Goal: Contribute content: Contribute content

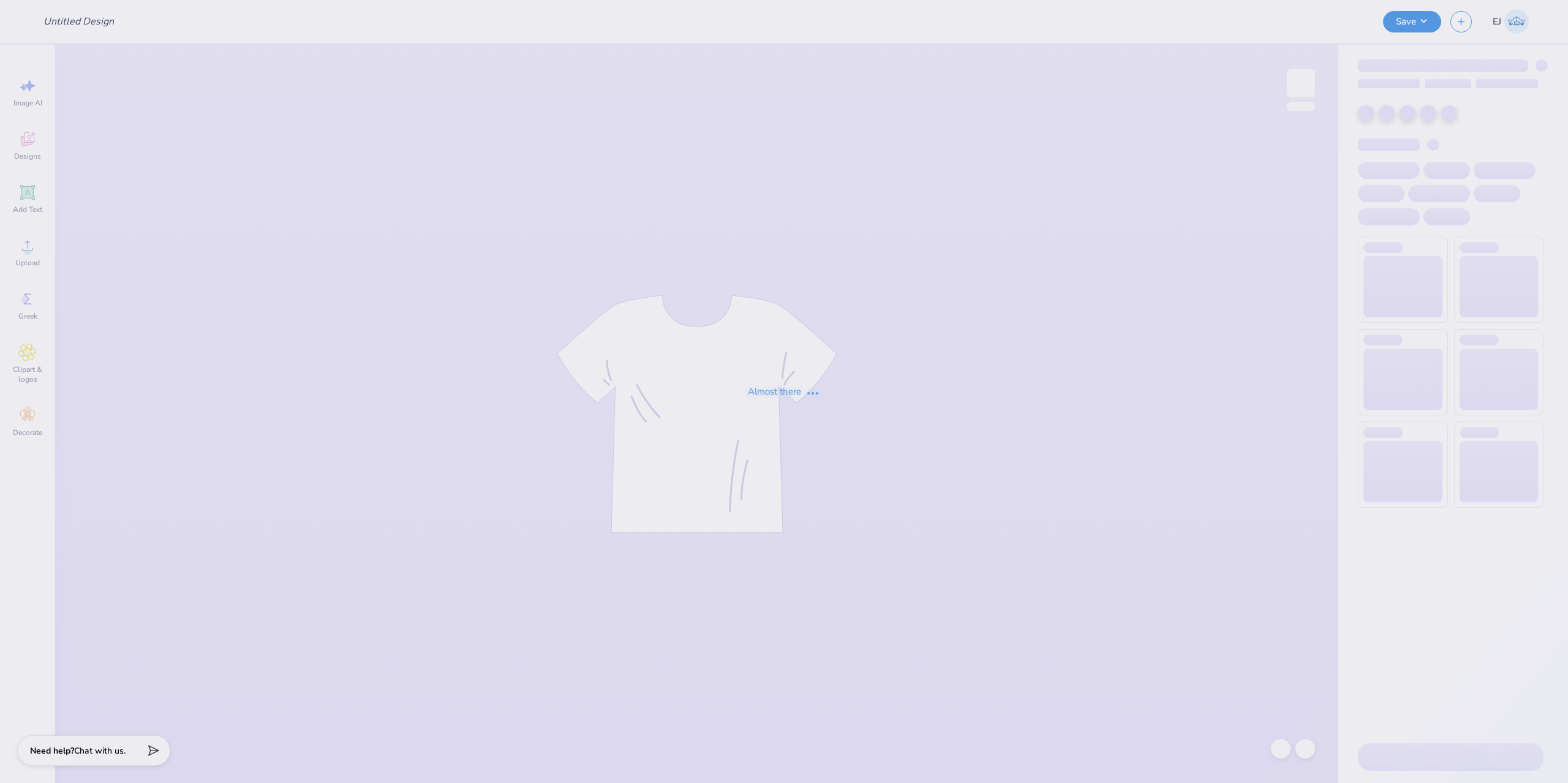
type input "Family weekend shirt- Light Blue"
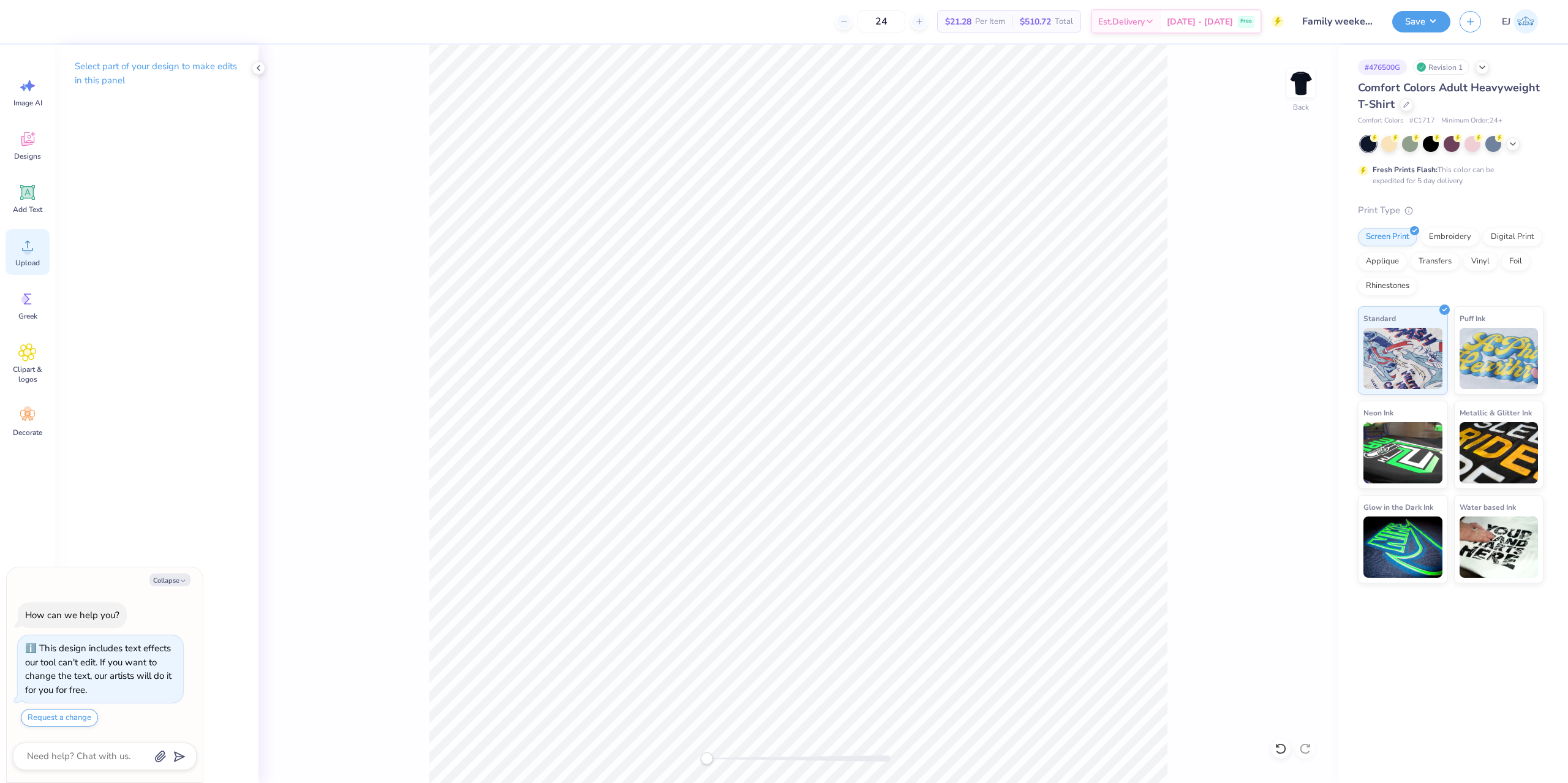
click at [31, 263] on span "Upload" at bounding box center [28, 263] width 24 height 10
click at [1304, 201] on div "Back" at bounding box center [798, 414] width 1080 height 738
click at [1400, 105] on div at bounding box center [1406, 103] width 14 height 14
click at [1515, 145] on icon at bounding box center [1513, 143] width 10 height 10
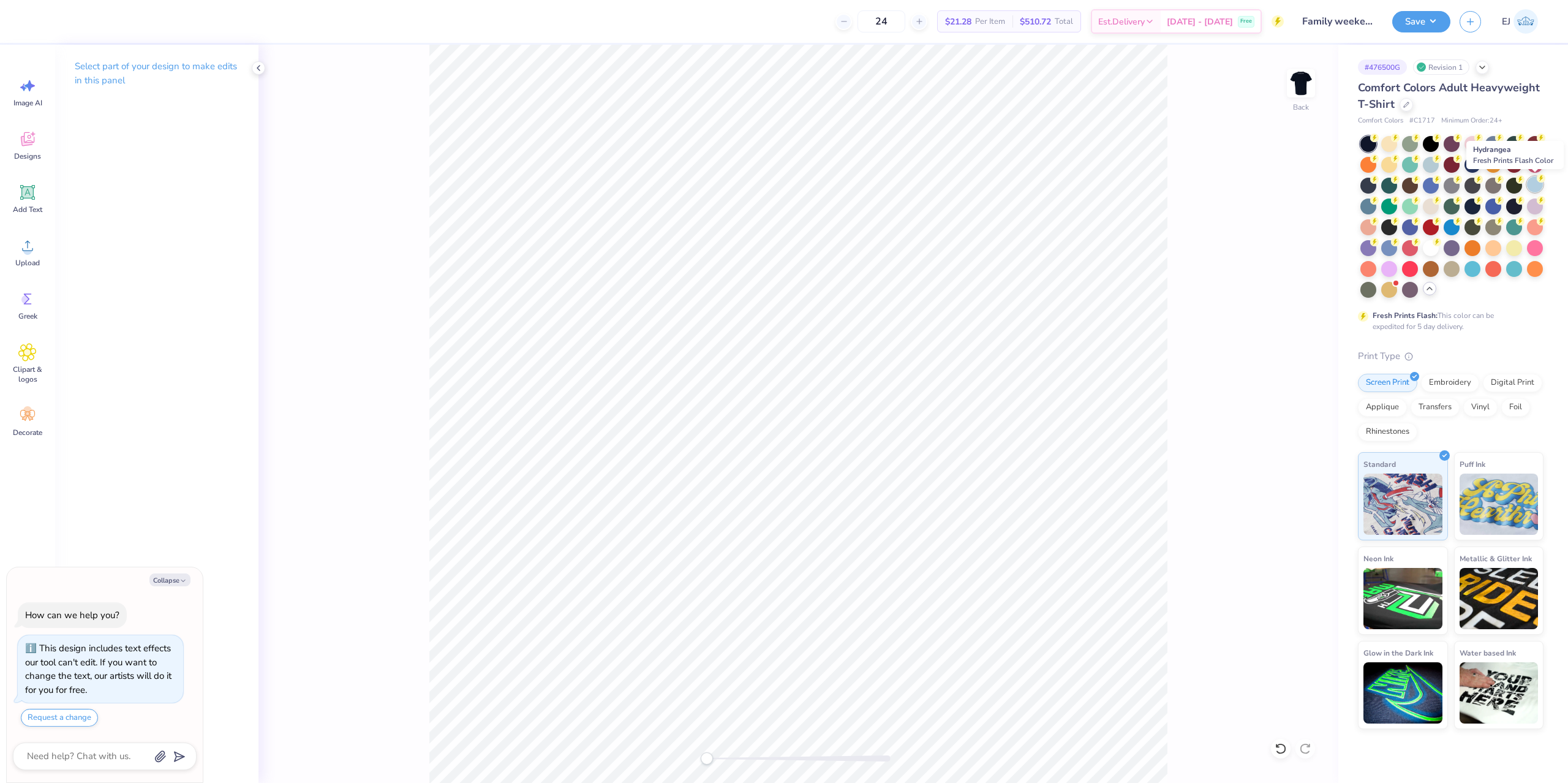
click at [1530, 186] on div at bounding box center [1535, 184] width 16 height 16
click at [30, 277] on div "Image AI Designs Add Text Upload Greek Clipart & logos Decorate" at bounding box center [28, 257] width 44 height 375
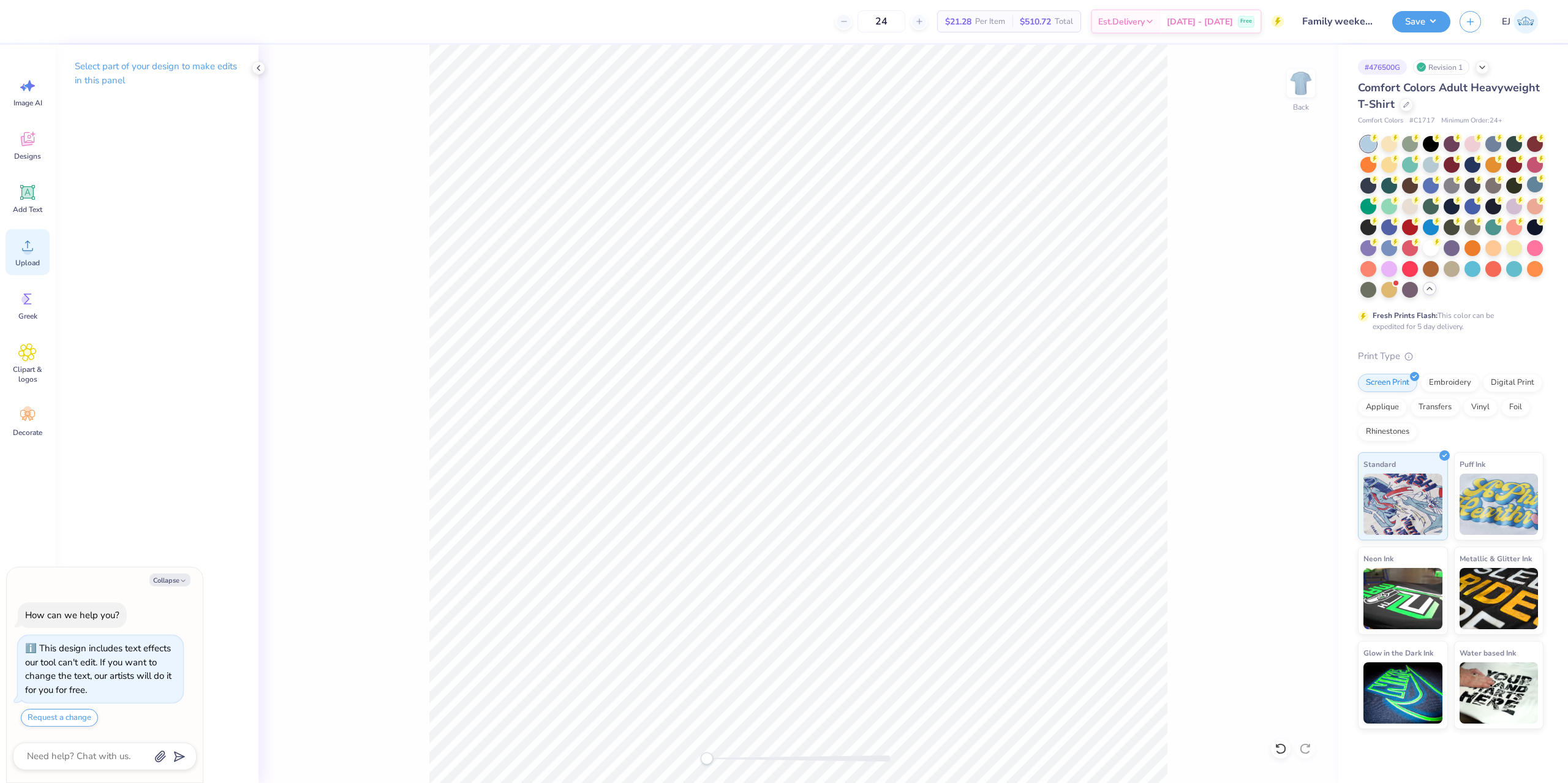
click at [32, 265] on span "Upload" at bounding box center [28, 263] width 24 height 10
click at [32, 259] on span "Upload" at bounding box center [28, 263] width 24 height 10
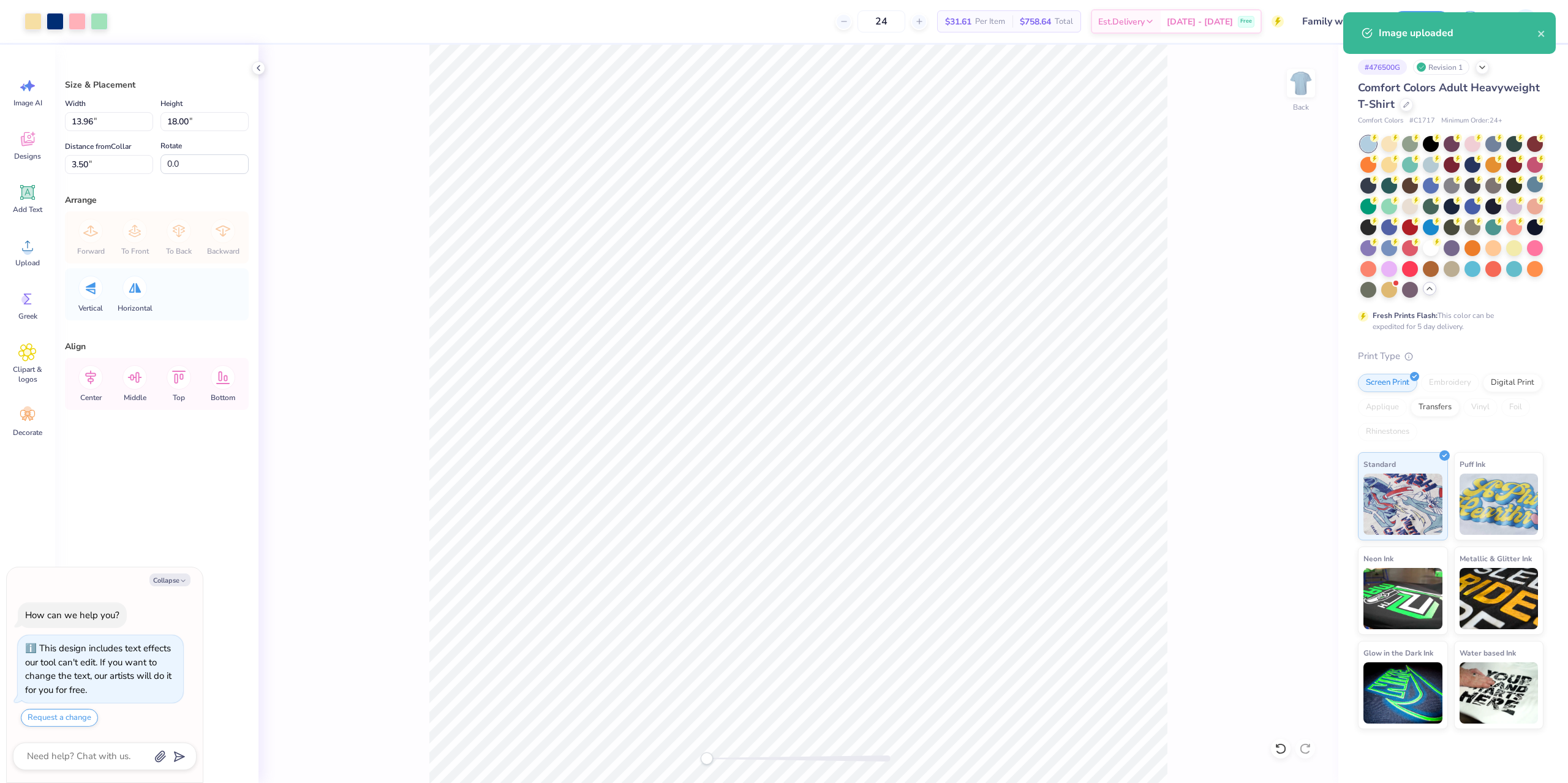
click at [1255, 337] on div "Back" at bounding box center [798, 414] width 1080 height 738
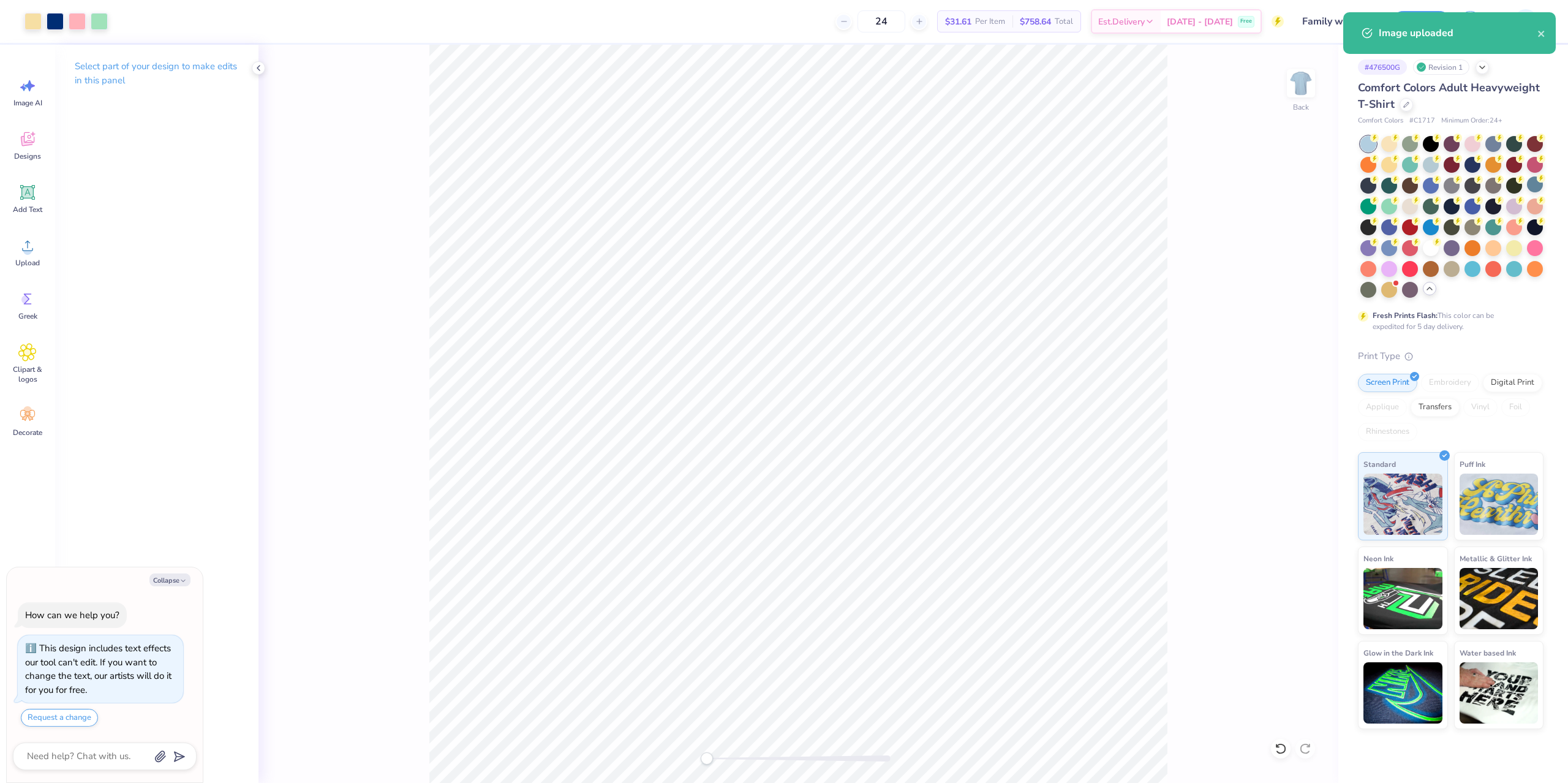
type textarea "x"
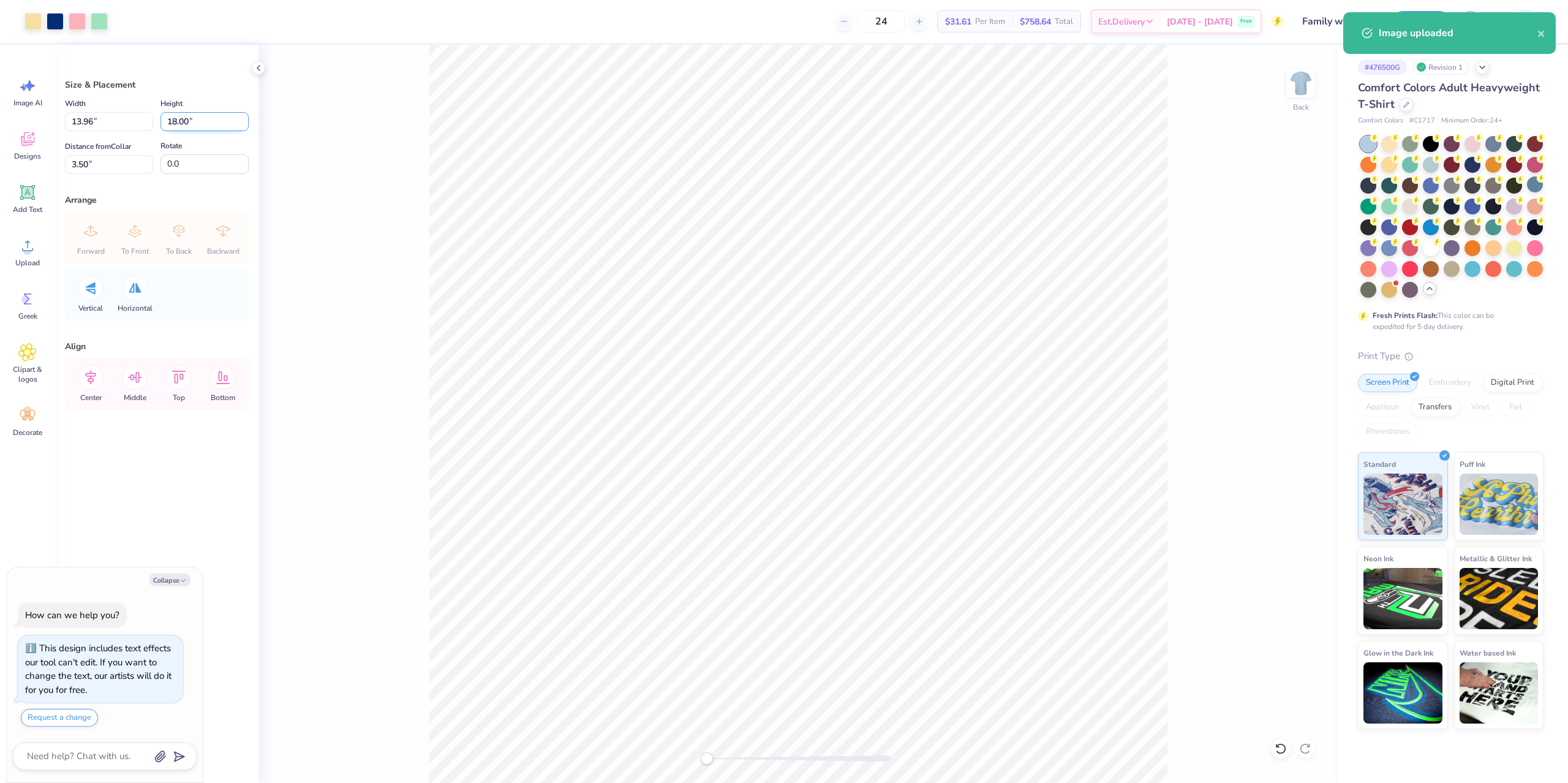
click at [175, 129] on input "18.00" at bounding box center [205, 122] width 88 height 19
type input "15"
type textarea "x"
type input "11.63"
type input "15.00"
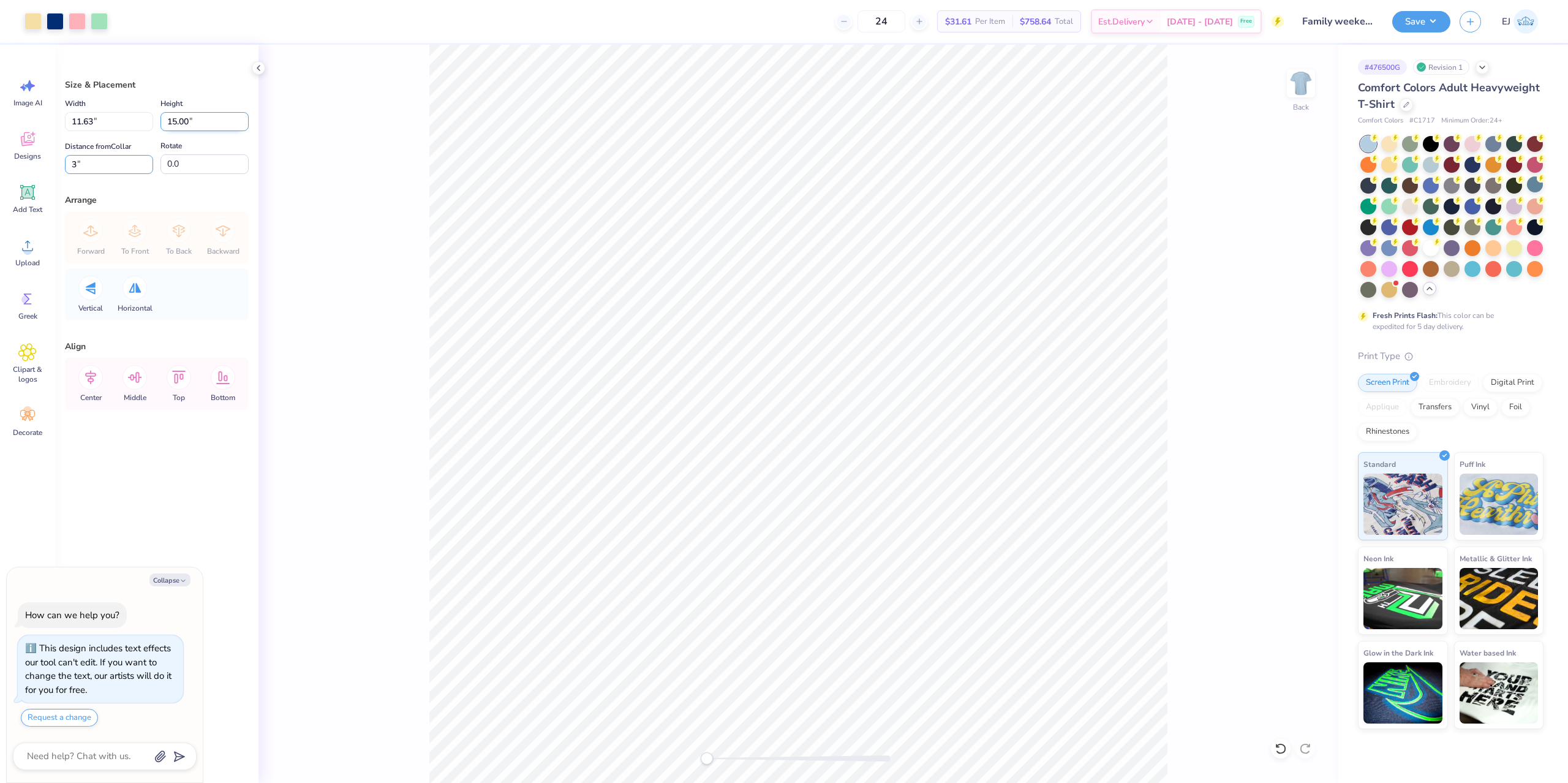
type input "3"
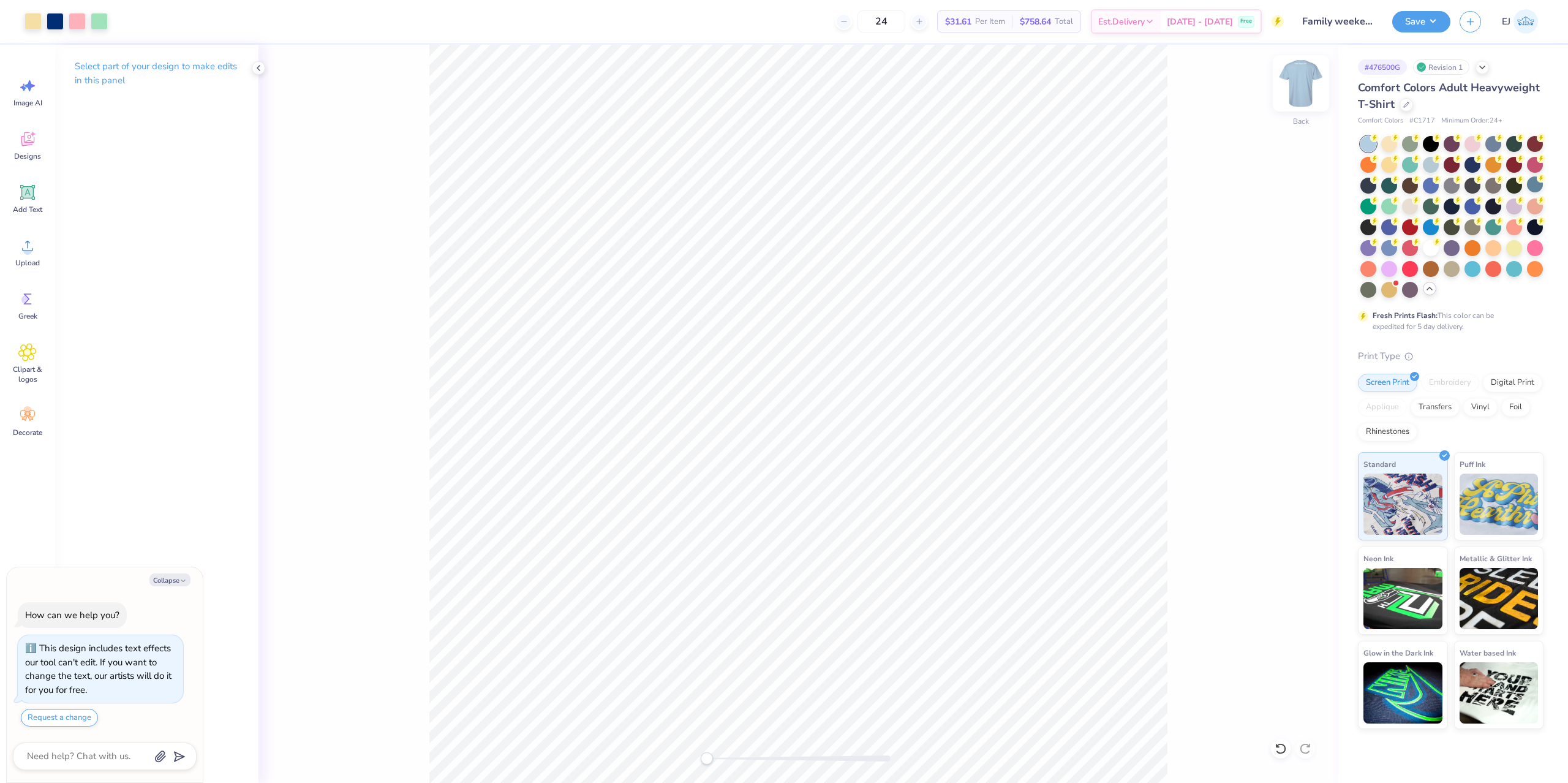
click at [1305, 89] on img at bounding box center [1301, 83] width 49 height 49
click at [761, 32] on div "Art colors 24 $39.92 Per Item $958.08 Total Est. Delivery [DATE] - [DATE] Free …" at bounding box center [784, 391] width 1568 height 783
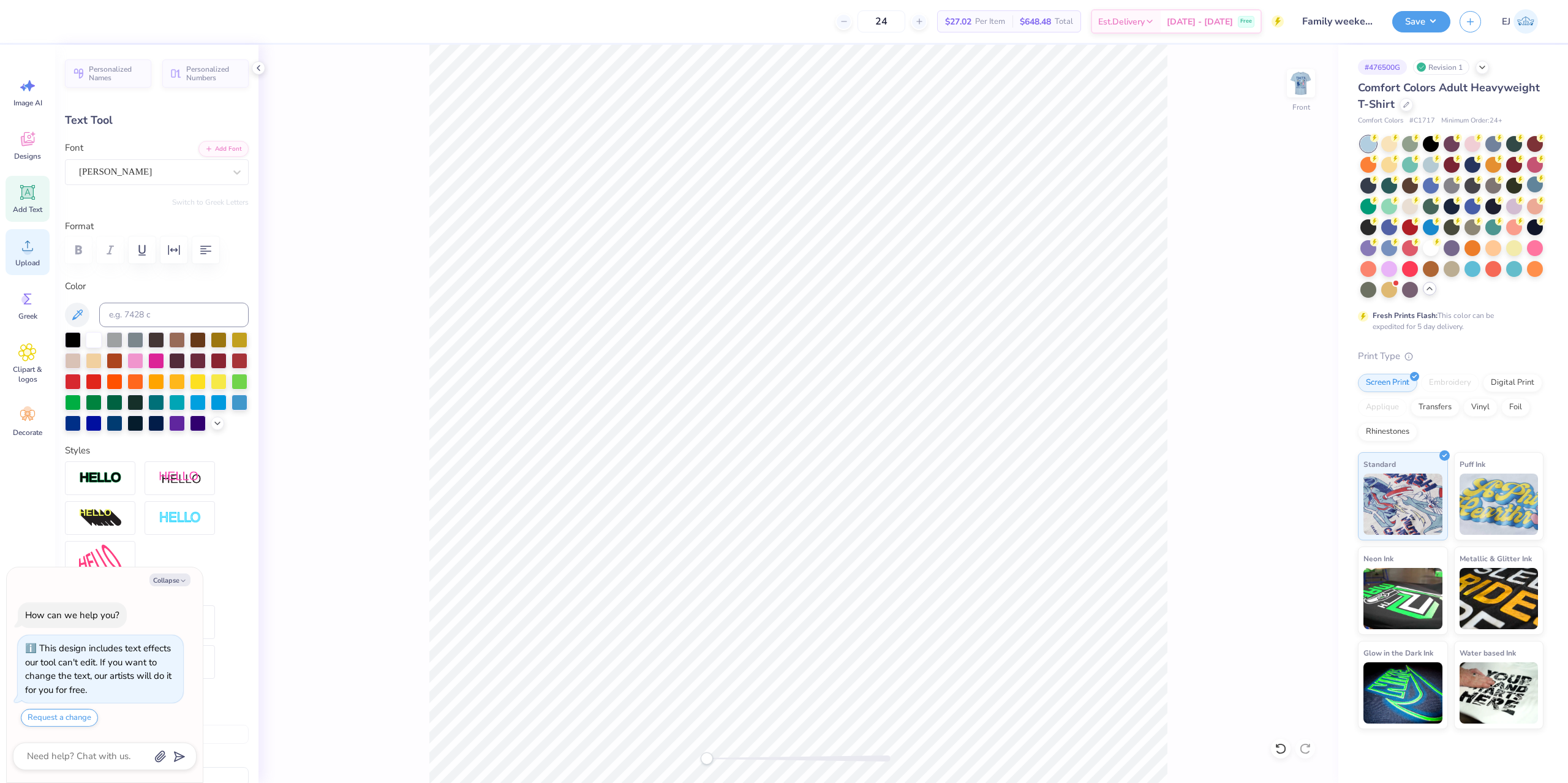
click at [24, 249] on circle at bounding box center [28, 250] width 9 height 9
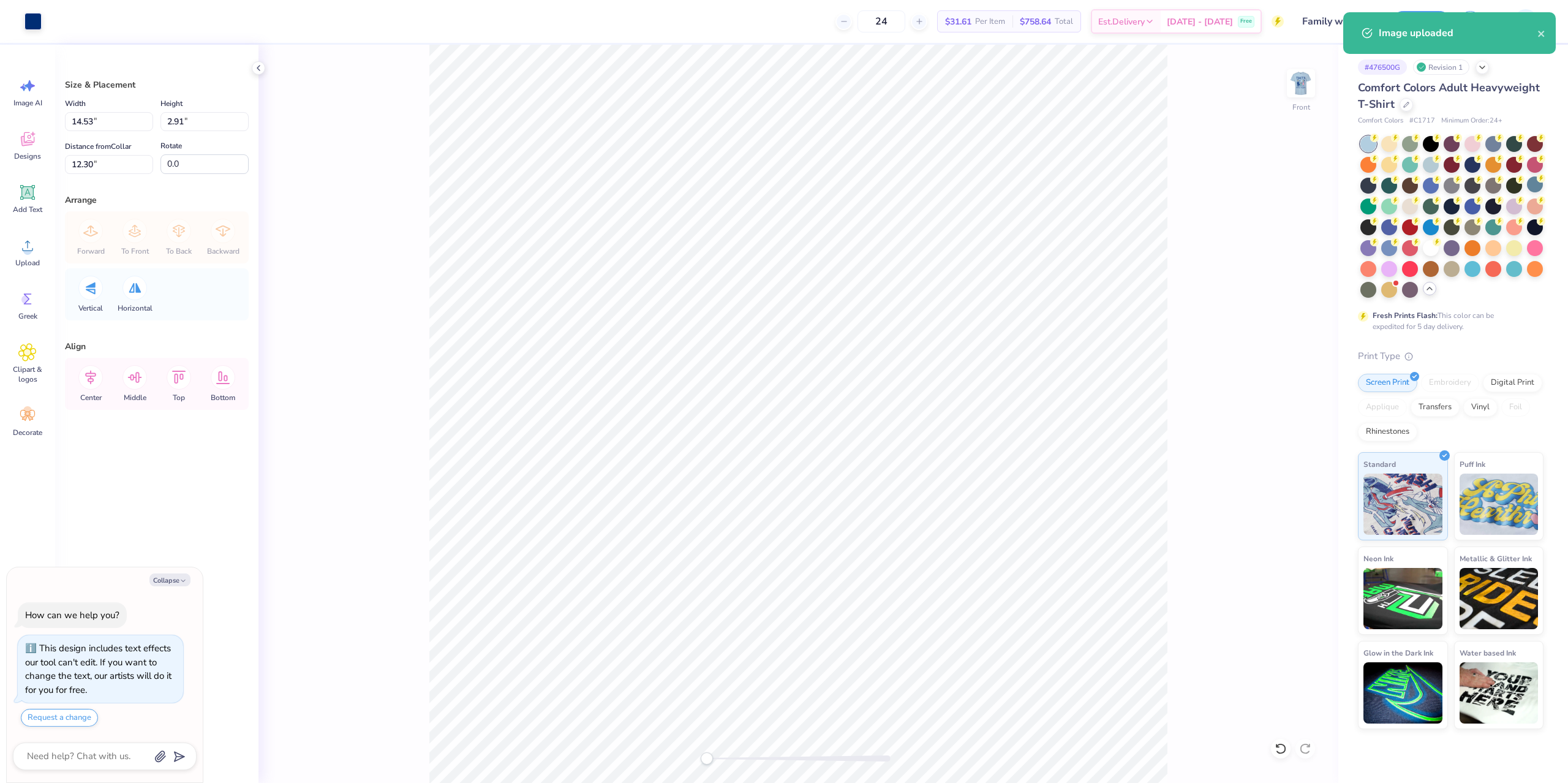
type textarea "x"
click at [100, 125] on input "14.53" at bounding box center [109, 122] width 88 height 19
type input "12"
type textarea "x"
type input "12.00"
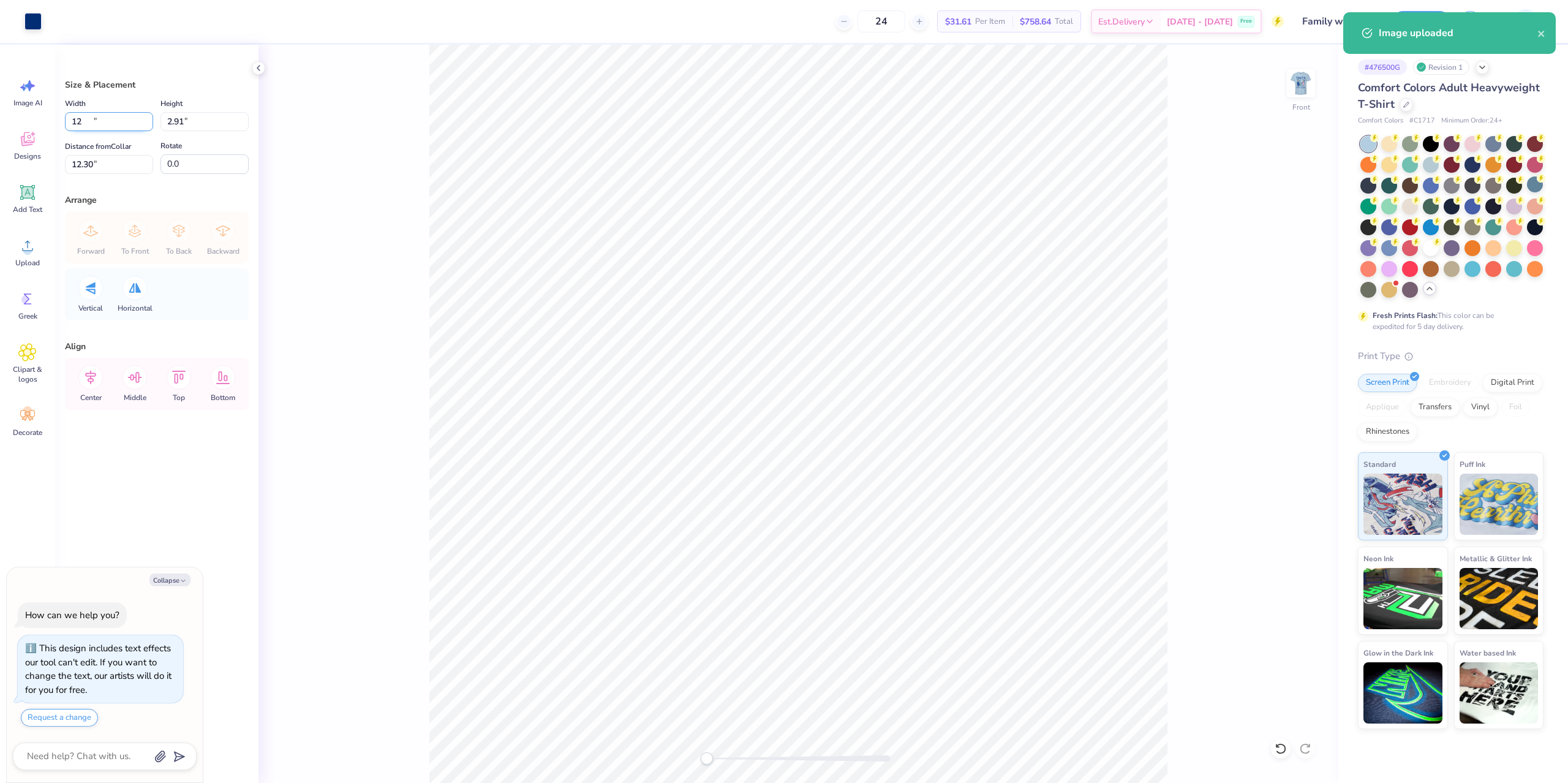
type input "2.40"
type input "3"
type textarea "x"
click at [90, 117] on input "12.00" at bounding box center [109, 122] width 88 height 19
type input "10"
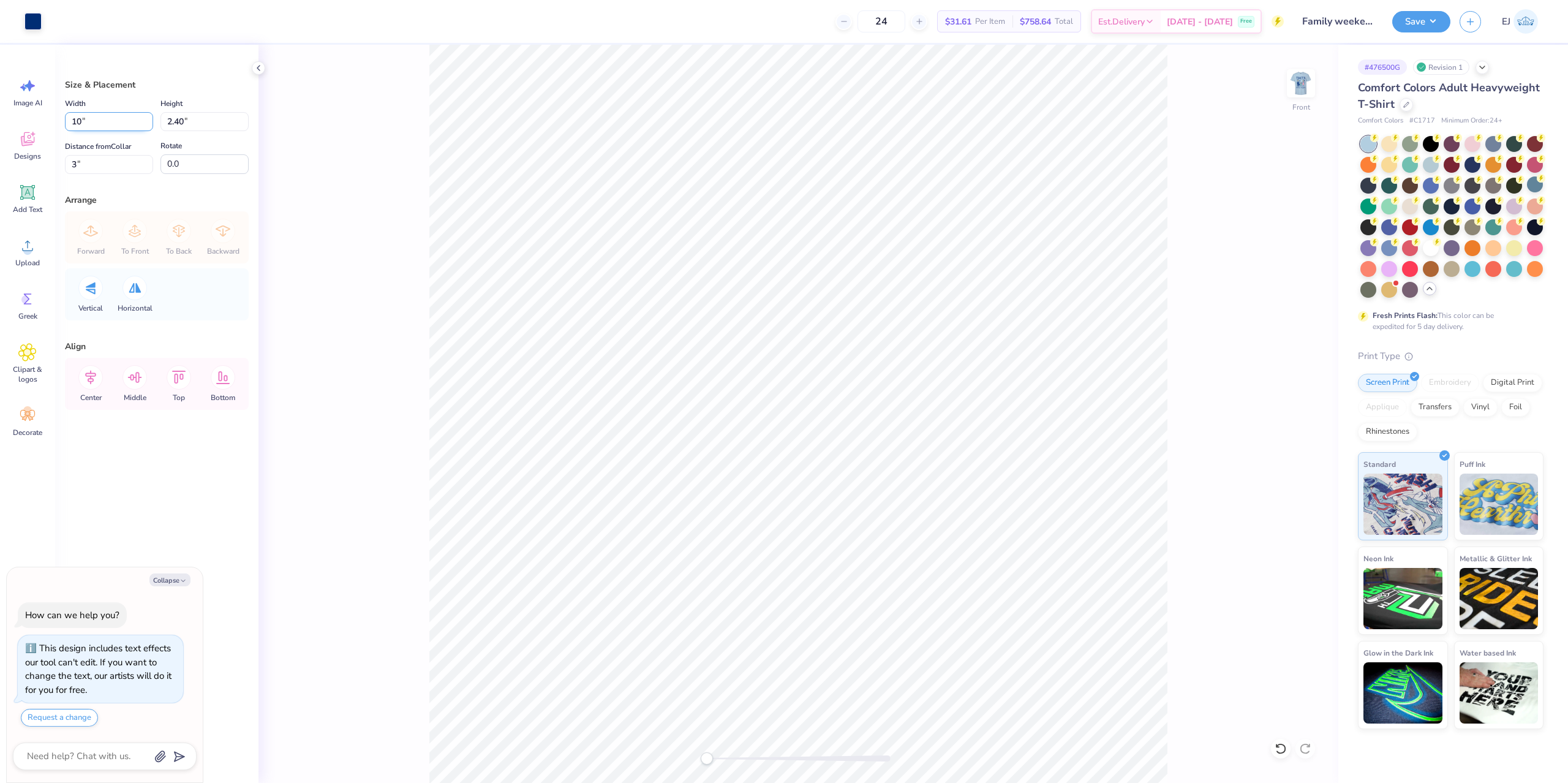
type textarea "x"
type input "10.00"
type textarea "x"
type input "2.00"
type input "3.20"
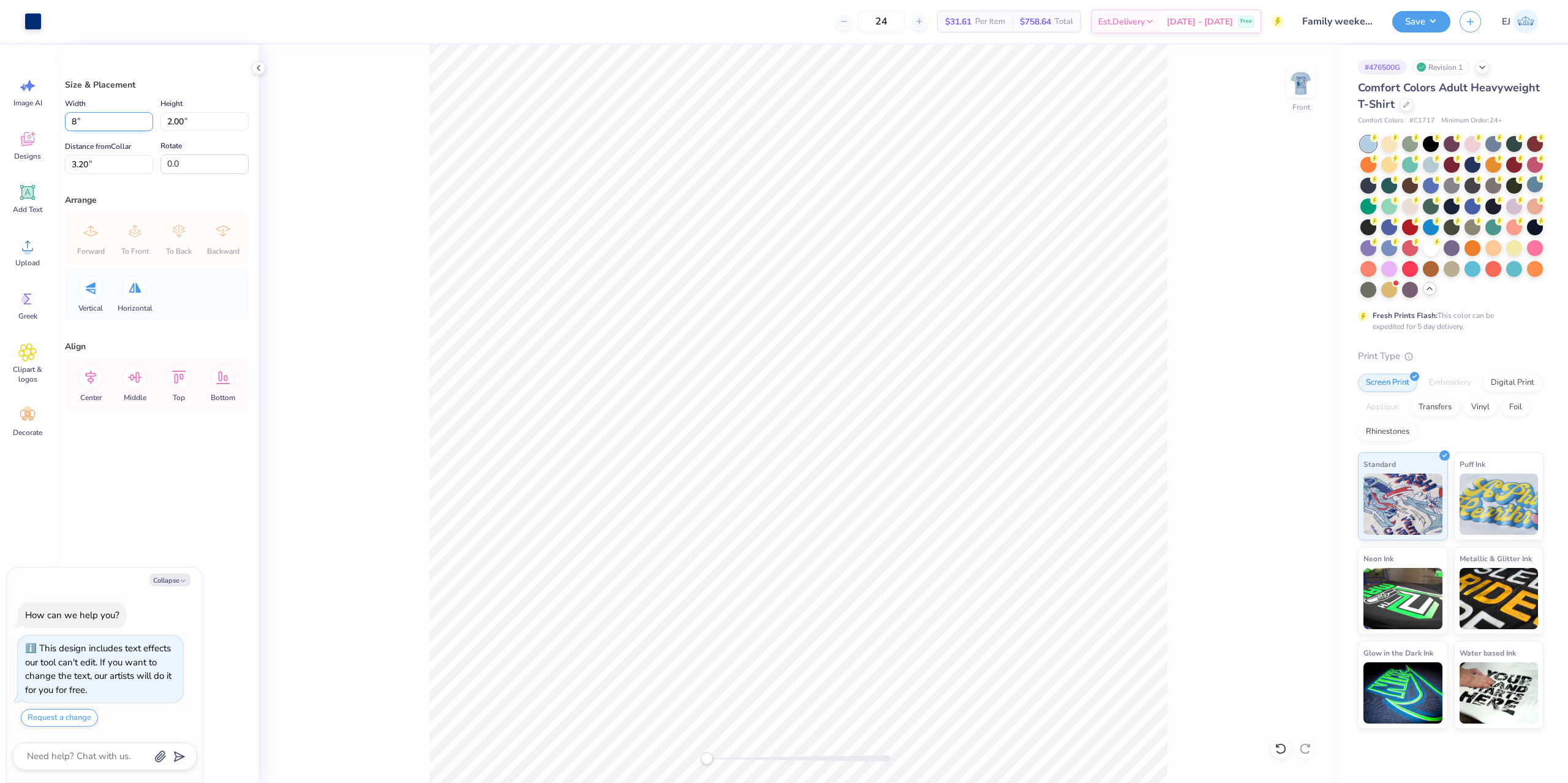
type input "8"
type textarea "x"
type input "8.00"
type input "1.60"
type input "2"
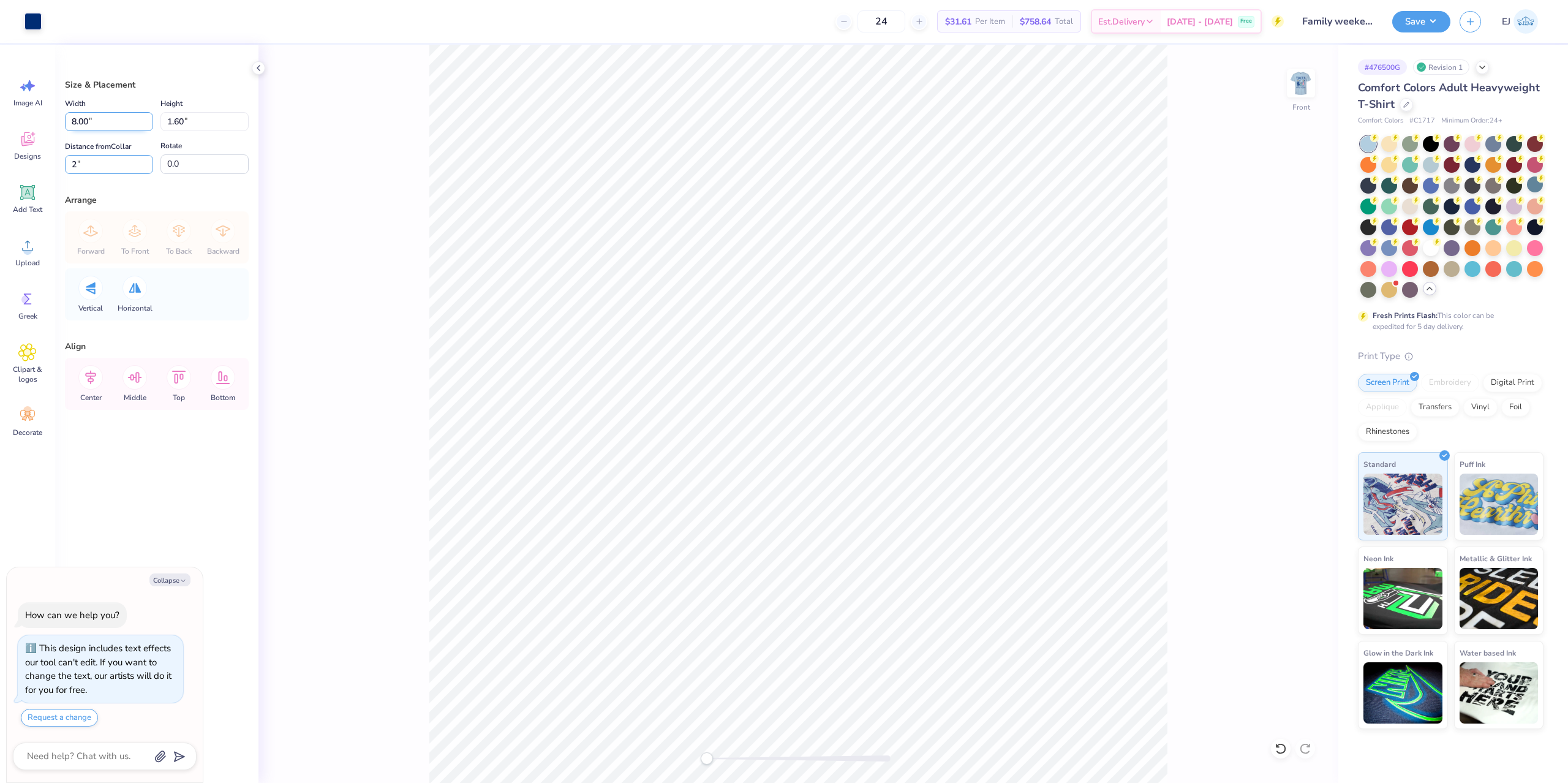
type textarea "x"
type input "1"
type textarea "x"
drag, startPoint x: 102, startPoint y: 117, endPoint x: 0, endPoint y: 127, distance: 102.5
click at [65, 127] on input "8.00" at bounding box center [109, 122] width 88 height 19
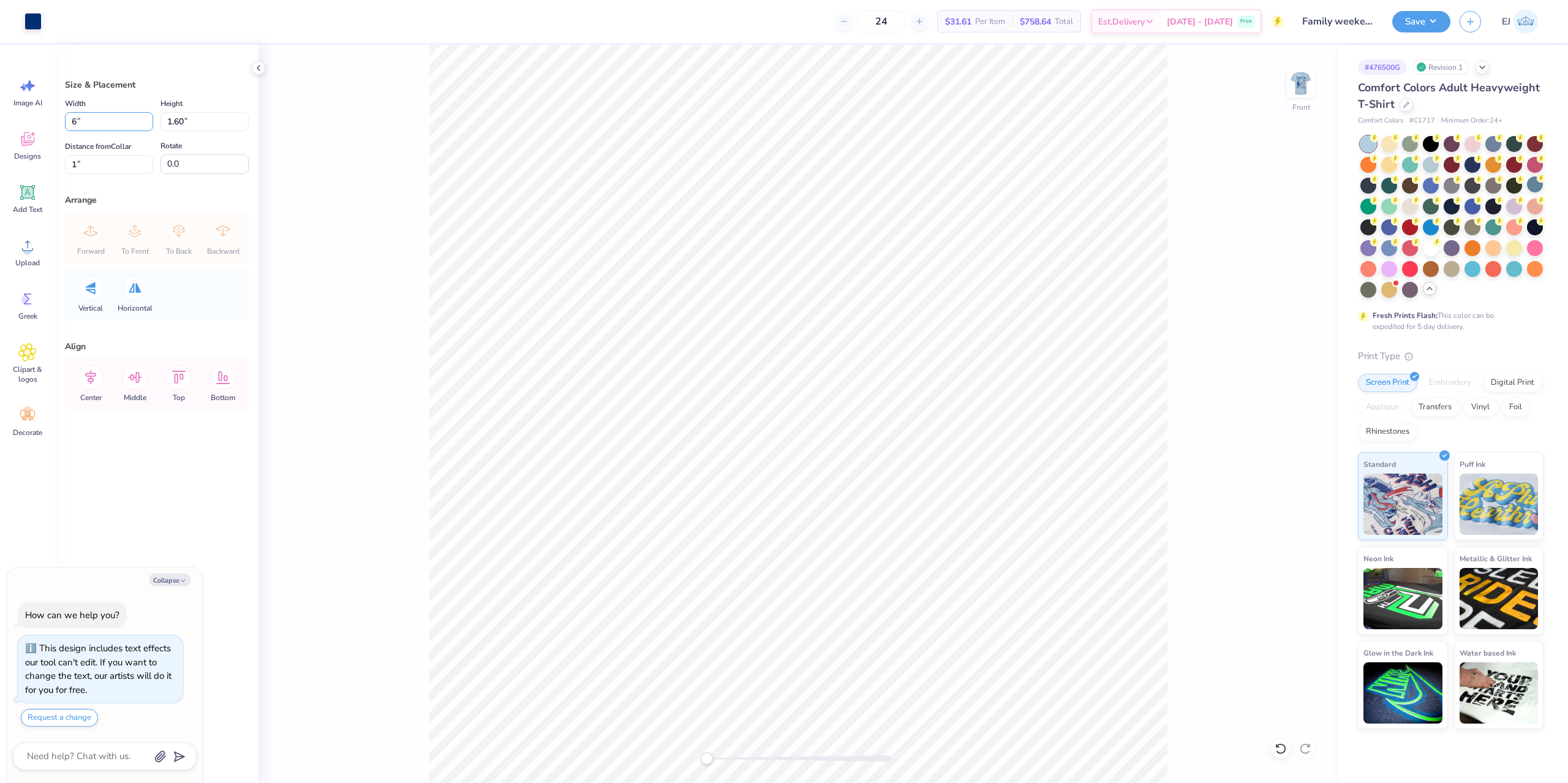
type input "6"
type textarea "x"
type input "6.00"
type input "1.20"
type input "1"
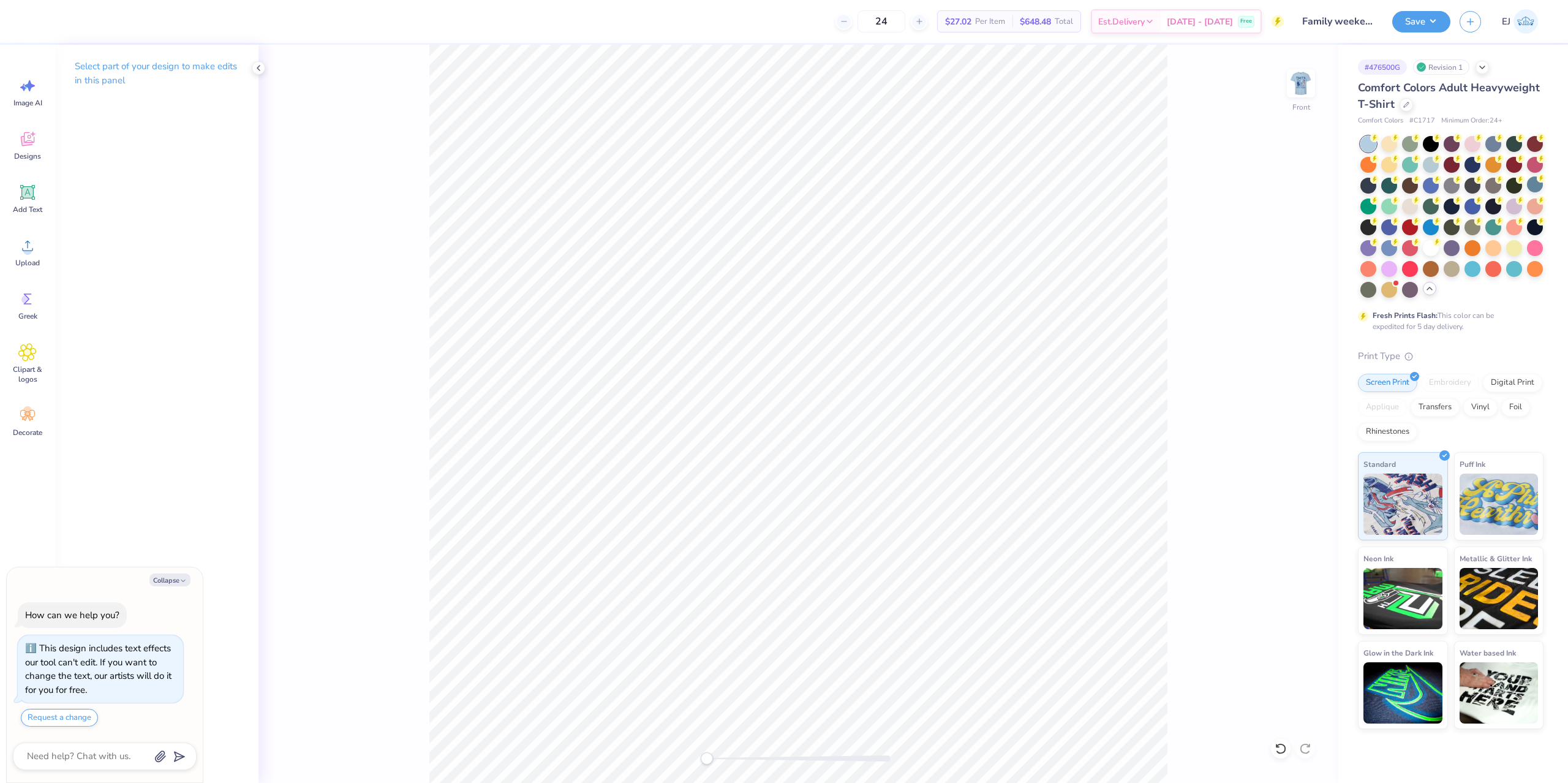
click at [5, 262] on div "Image AI Designs Add Text Upload Greek Clipart & logos Decorate" at bounding box center [28, 414] width 55 height 738
click at [20, 255] on icon at bounding box center [28, 246] width 18 height 18
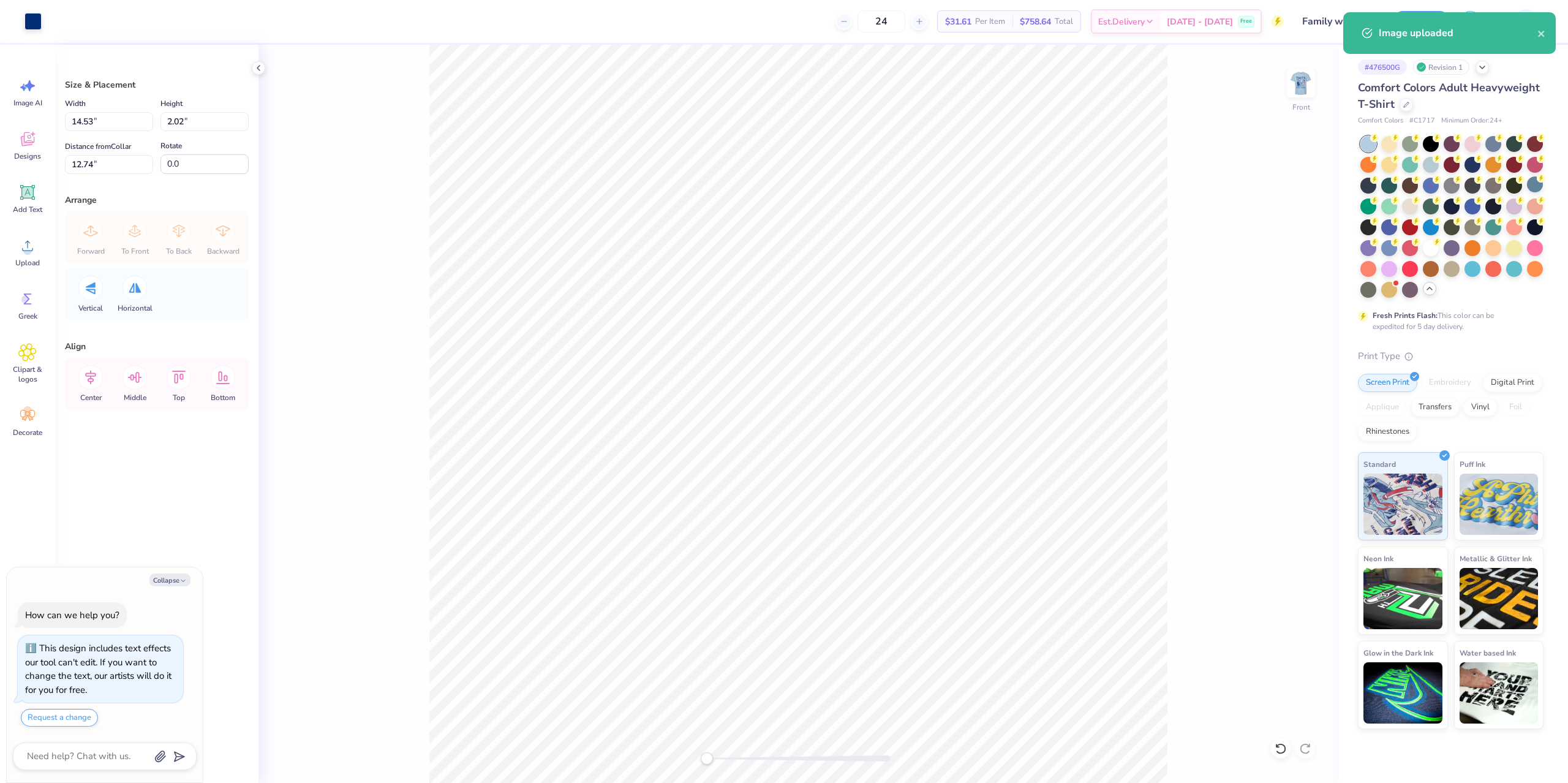
type textarea "x"
click at [97, 125] on input "14.53" at bounding box center [109, 122] width 88 height 19
type input "7.5"
type textarea "x"
type input "7.50"
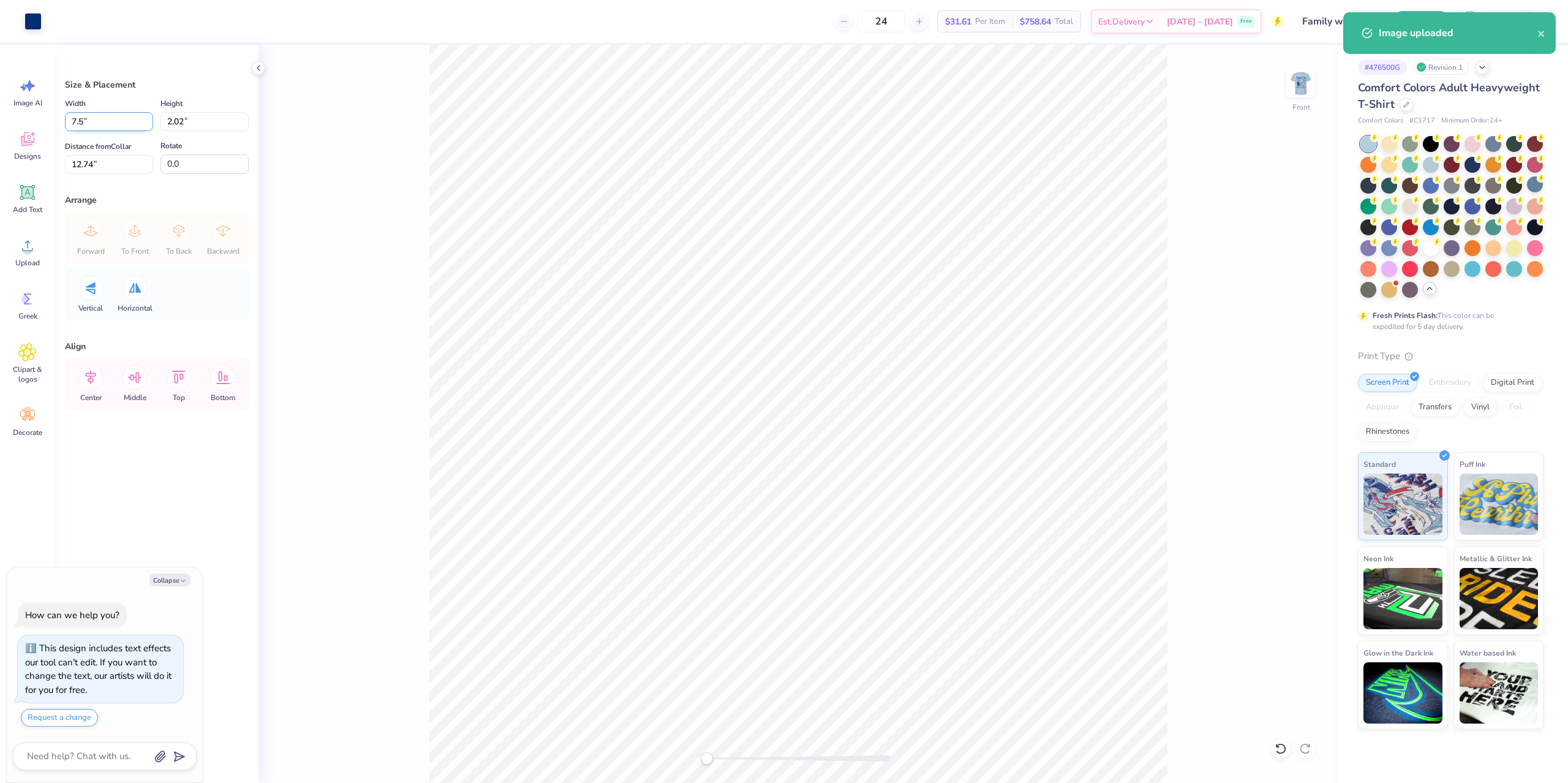
type input "1.04"
type input "1"
click at [1397, 16] on button "Save" at bounding box center [1421, 20] width 58 height 21
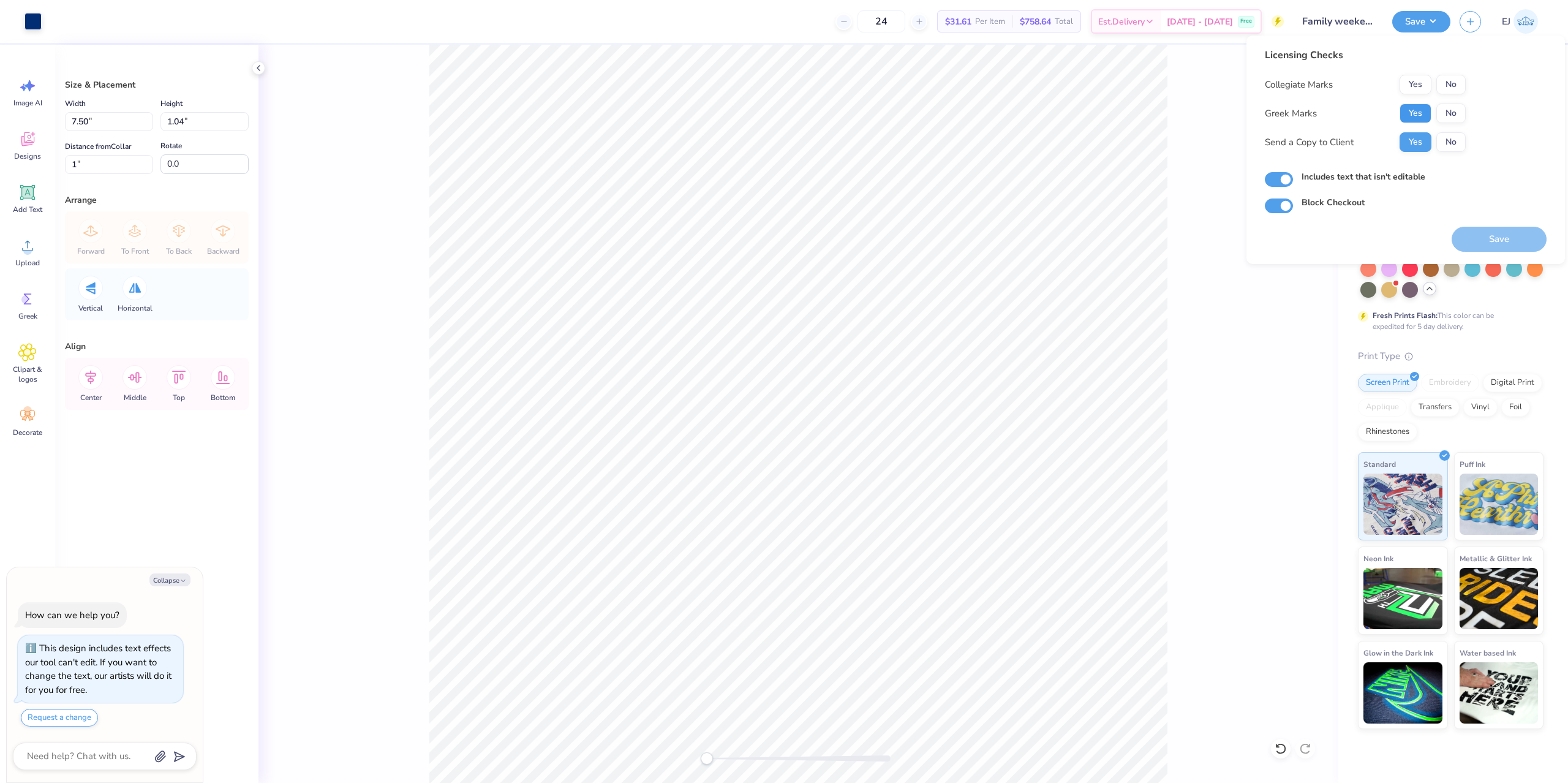
click at [1410, 117] on button "Yes" at bounding box center [1415, 114] width 32 height 20
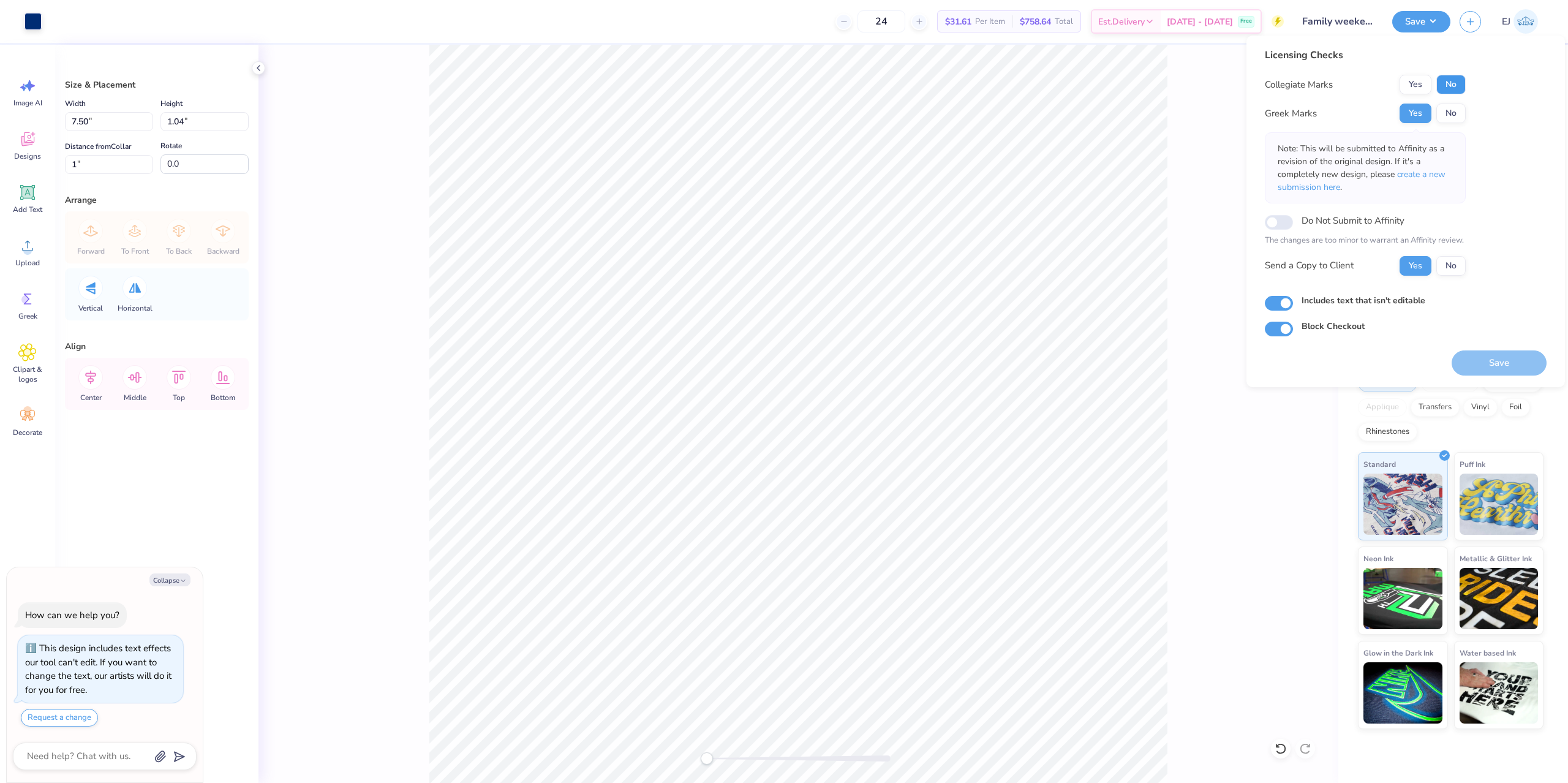
click at [1449, 91] on button "No" at bounding box center [1450, 85] width 29 height 20
click at [1439, 169] on span "create a new submission here" at bounding box center [1361, 181] width 168 height 24
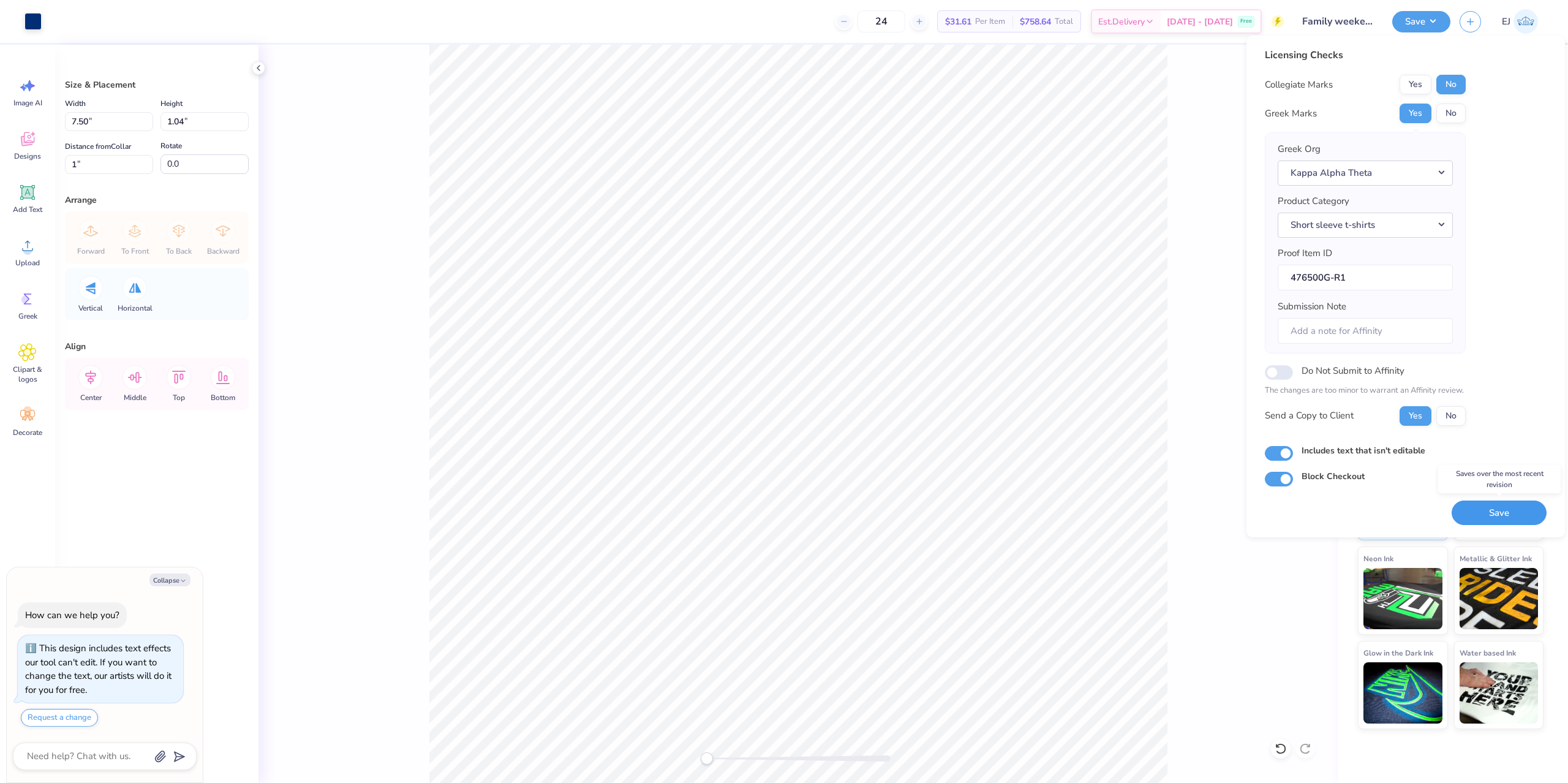
click at [1480, 506] on button "Save" at bounding box center [1499, 513] width 95 height 25
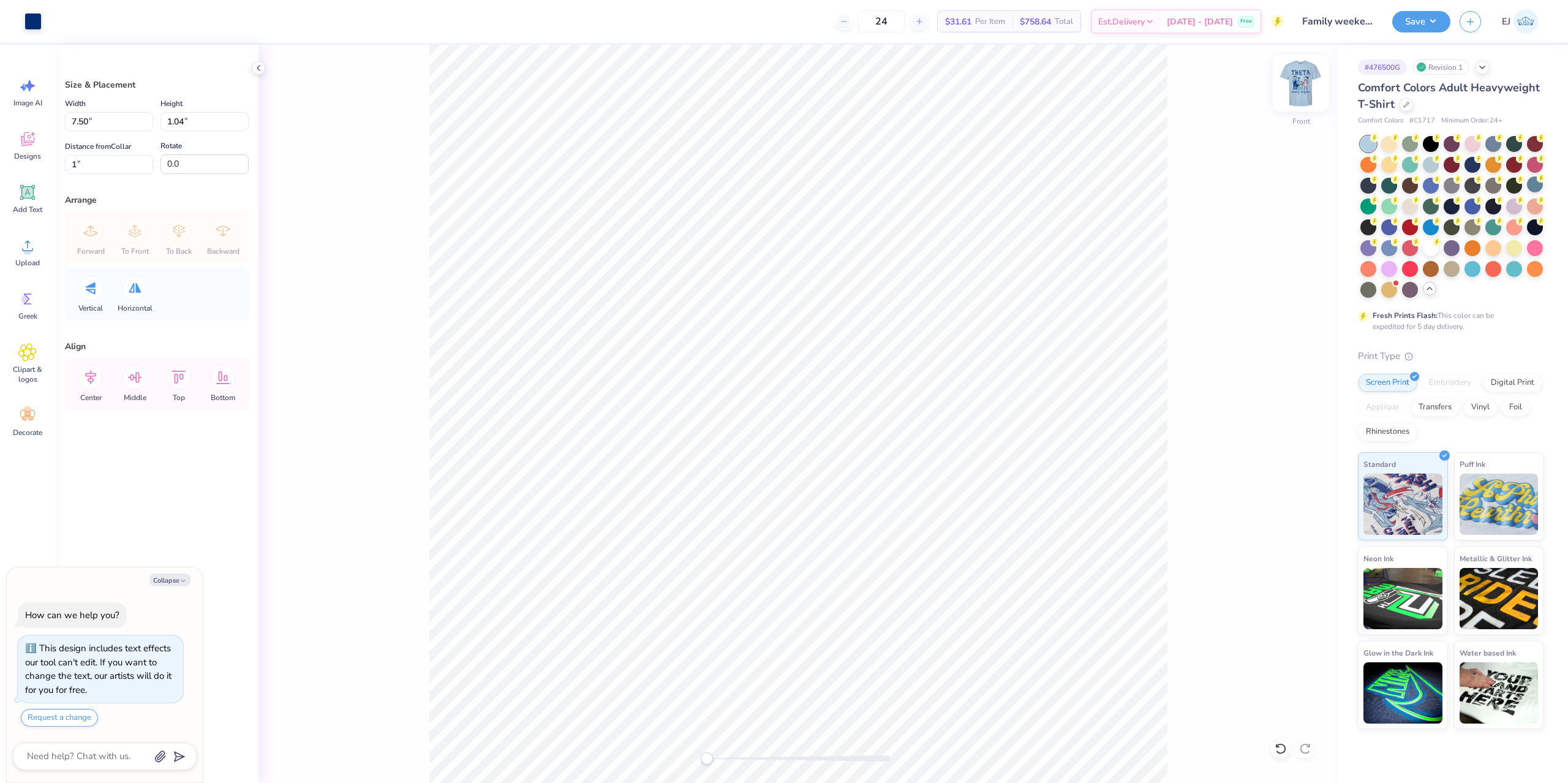
click at [1308, 85] on img at bounding box center [1301, 83] width 49 height 49
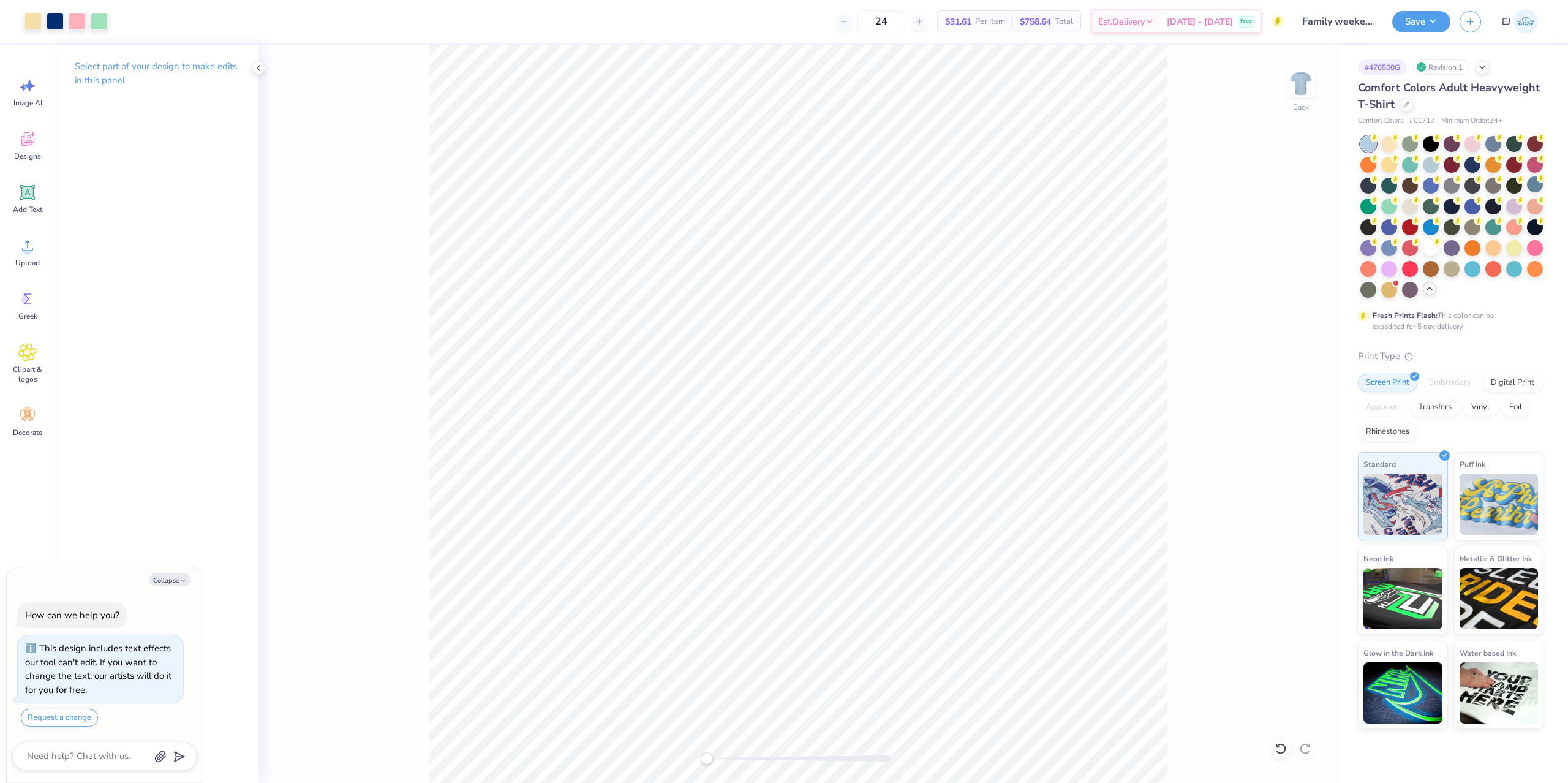
type textarea "x"
